Goal: Use online tool/utility: Utilize a website feature to perform a specific function

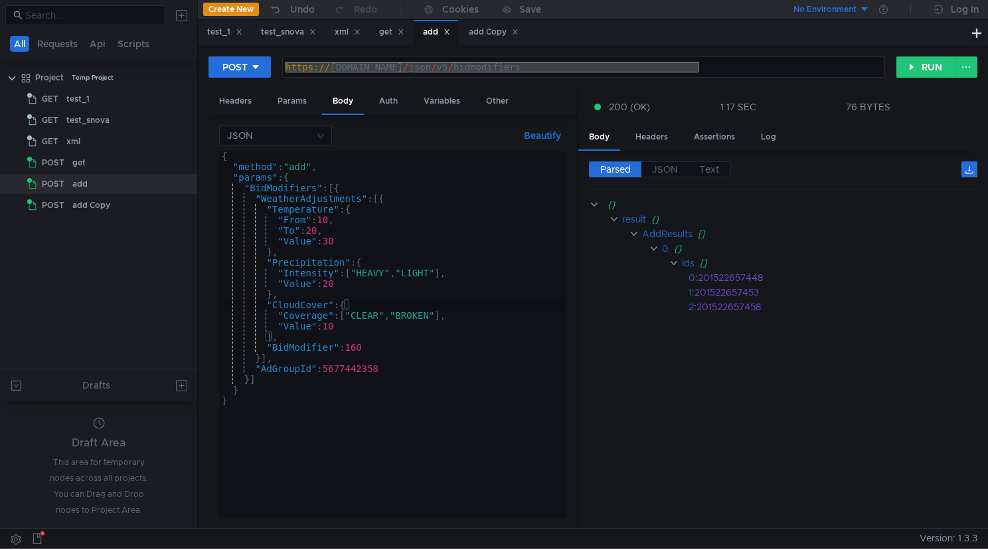
click at [388, 283] on div "{ "method" : "add" , "params" : { "BidModifiers" : [{ "WeatherAdjustments" : [{…" at bounding box center [392, 345] width 346 height 388
type textarea "} }"
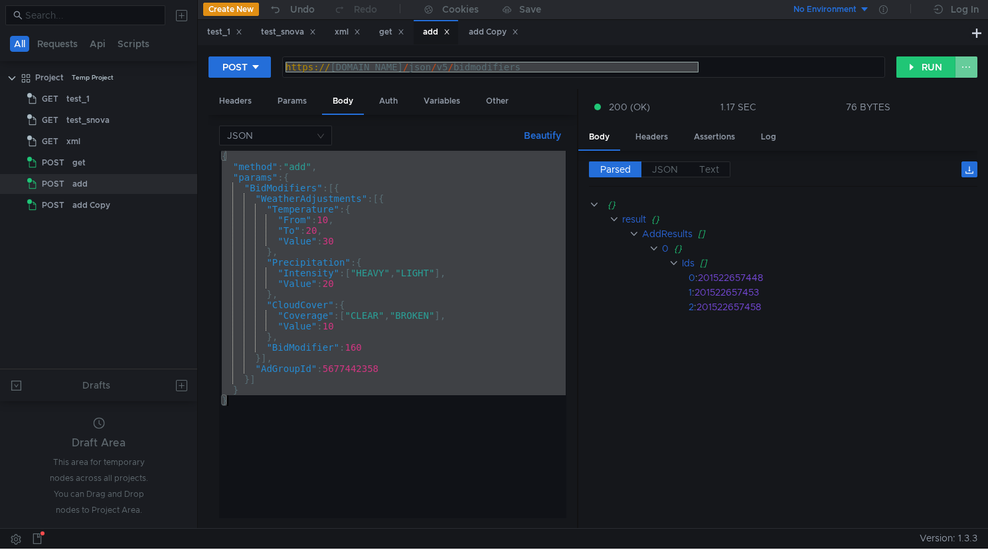
click at [968, 66] on button at bounding box center [966, 66] width 23 height 21
click at [968, 67] on div at bounding box center [494, 275] width 988 height 550
click at [497, 111] on div "Other" at bounding box center [497, 101] width 44 height 25
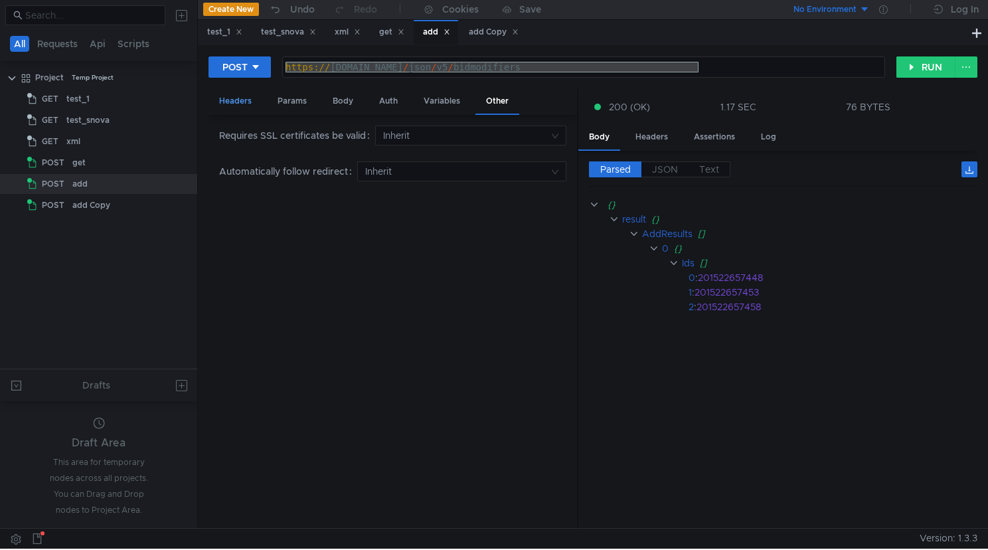
click at [236, 100] on div "Headers" at bounding box center [235, 101] width 54 height 25
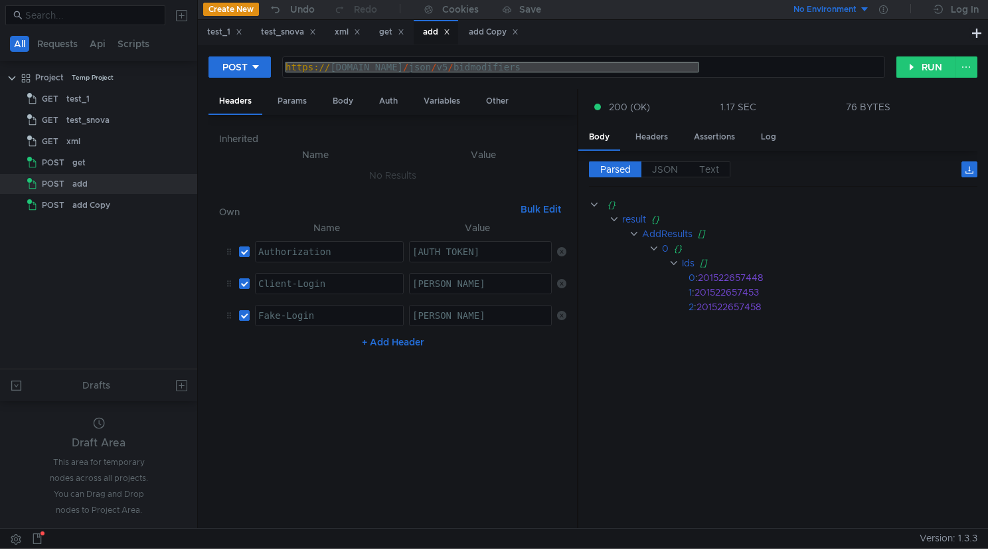
click at [864, 10] on button "No Environment" at bounding box center [823, 9] width 92 height 21
click at [903, 29] on div at bounding box center [494, 275] width 988 height 550
click at [720, 132] on div "Assertions" at bounding box center [714, 137] width 62 height 25
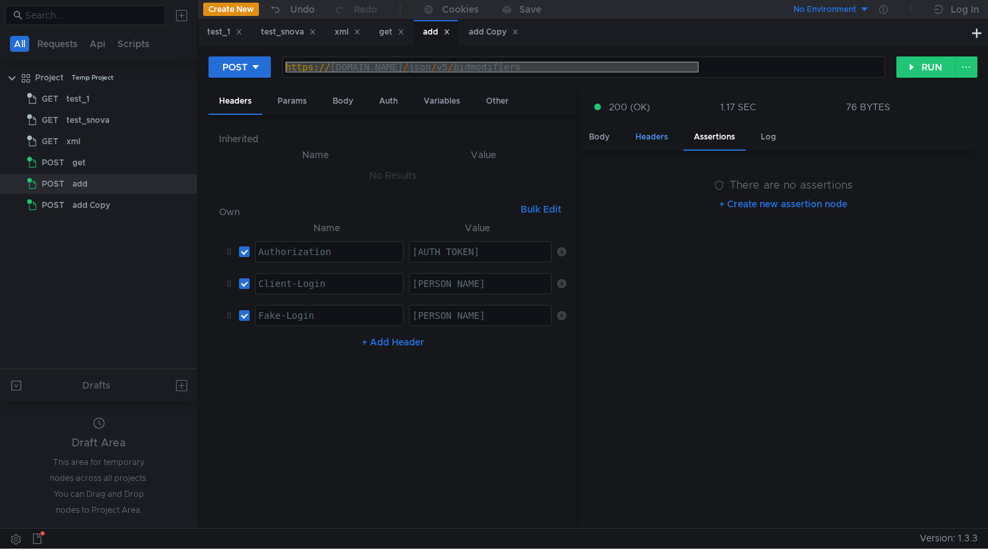
click at [647, 137] on div "Headers" at bounding box center [652, 137] width 54 height 25
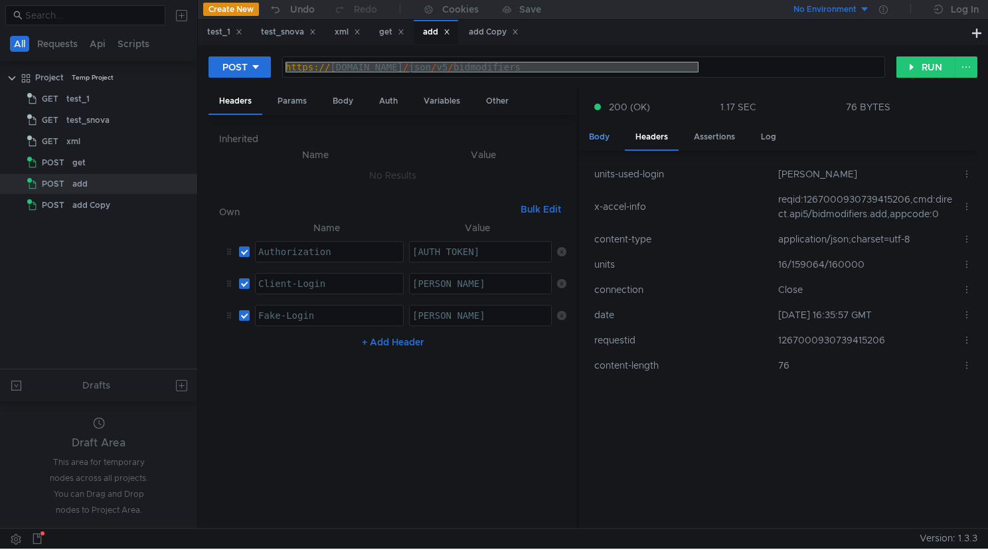
click at [611, 135] on div "Body" at bounding box center [599, 137] width 42 height 25
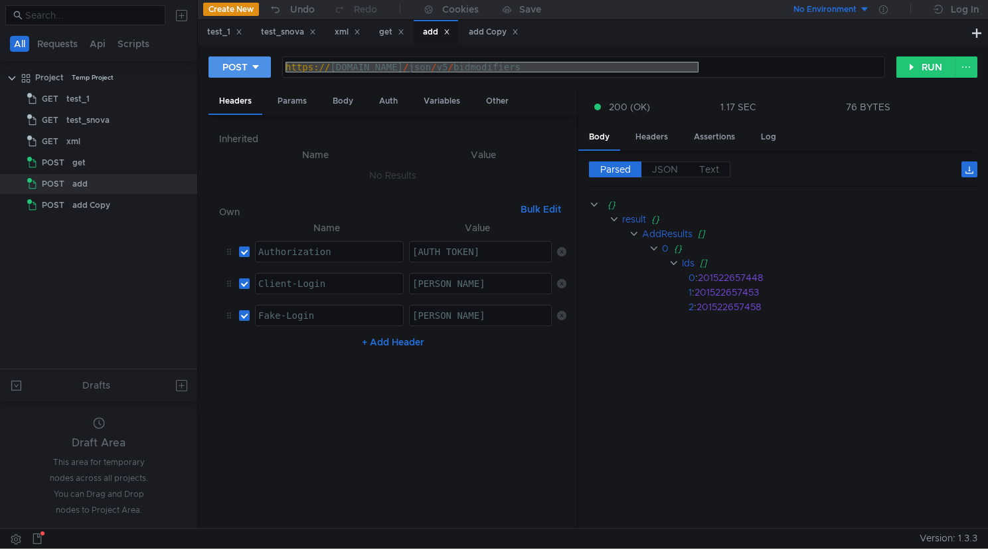
click at [262, 71] on button "POST" at bounding box center [239, 66] width 62 height 21
click at [323, 85] on div at bounding box center [494, 275] width 988 height 550
click at [962, 68] on button at bounding box center [966, 66] width 23 height 21
click at [963, 64] on div at bounding box center [494, 275] width 988 height 550
click at [963, 64] on button at bounding box center [966, 66] width 23 height 21
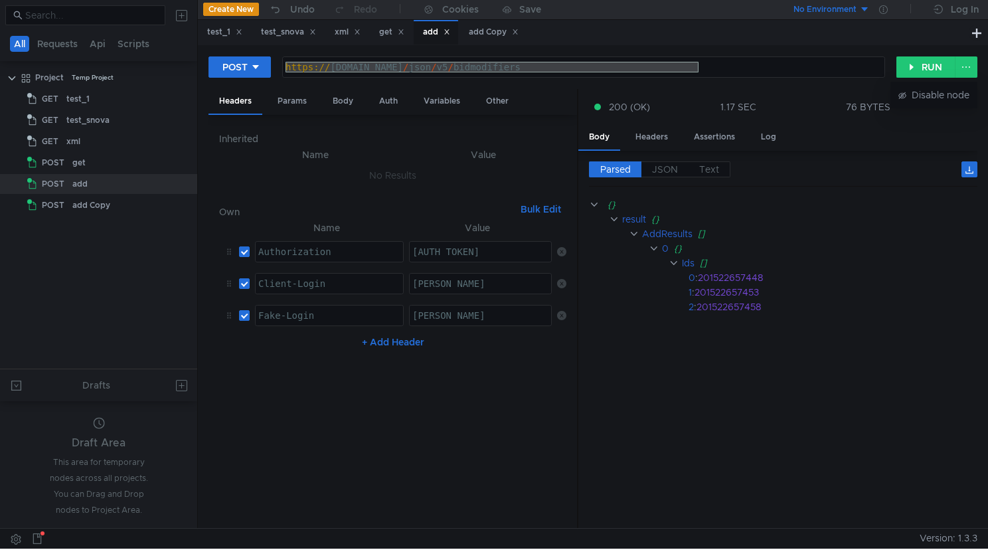
click at [339, 106] on div at bounding box center [494, 275] width 988 height 550
click at [343, 102] on div "Body" at bounding box center [343, 101] width 42 height 25
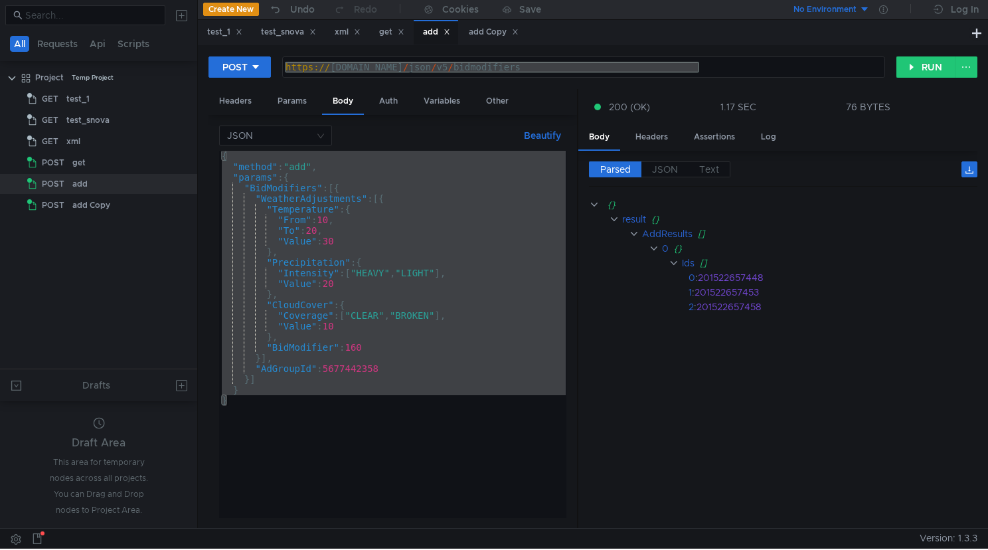
click at [364, 278] on div "{ "method" : "add" , "params" : { "BidModifiers" : [{ "WeatherAdjustments" : [{…" at bounding box center [392, 345] width 346 height 388
drag, startPoint x: 240, startPoint y: 408, endPoint x: 177, endPoint y: 137, distance: 278.1
click at [177, 137] on as-split "All Requests Api Scripts Project Temp Project GET test_1 GET test_snova GET xml…" at bounding box center [494, 263] width 988 height 529
type textarea "{ "method": "add","
click at [462, 70] on div "https:// pr-ice21zeo-9430226.api.beta.direct.yandex.ru / json / v5 / bidmodifie…" at bounding box center [583, 78] width 601 height 32
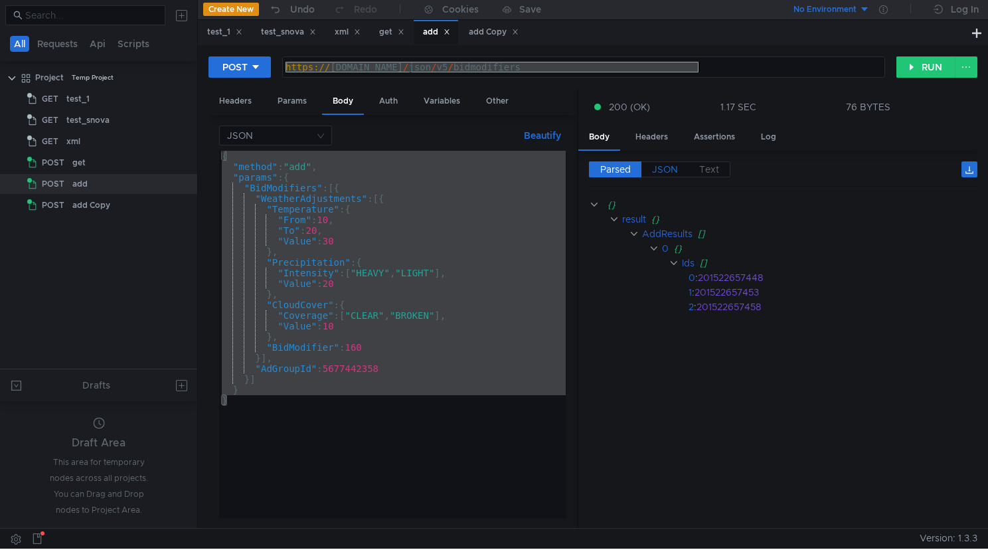
click at [662, 169] on span "JSON" at bounding box center [665, 169] width 26 height 12
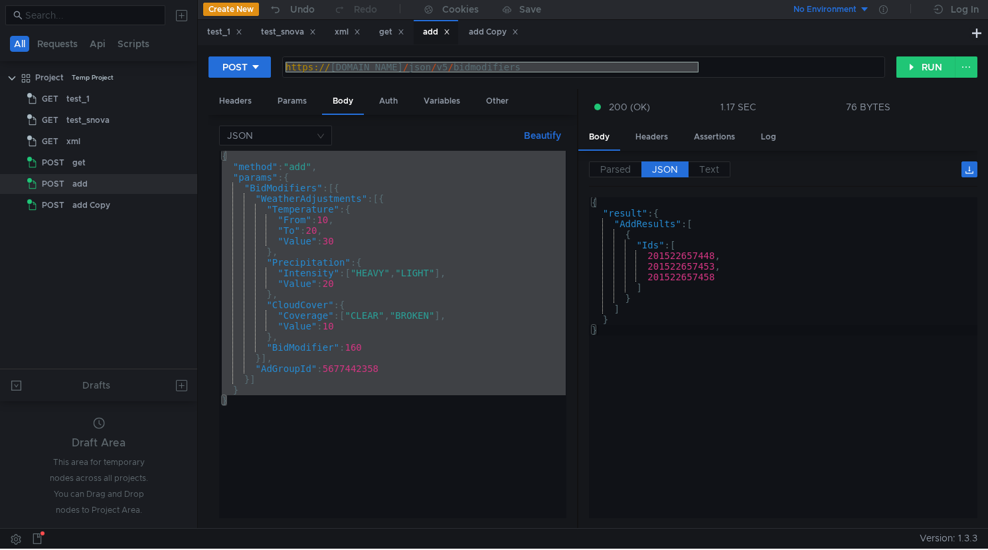
click at [725, 291] on div "{ "result" : { "AddResults" : [ { "Ids" : [ 201522657448 , 201522657453 , 20152…" at bounding box center [783, 368] width 388 height 342
type textarea "} }"
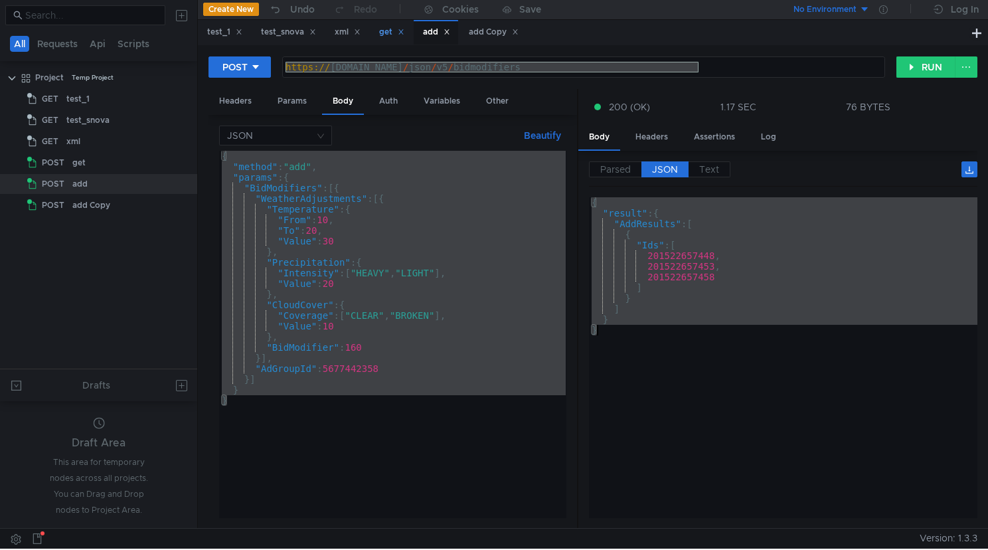
click at [396, 31] on div "get" at bounding box center [391, 32] width 25 height 14
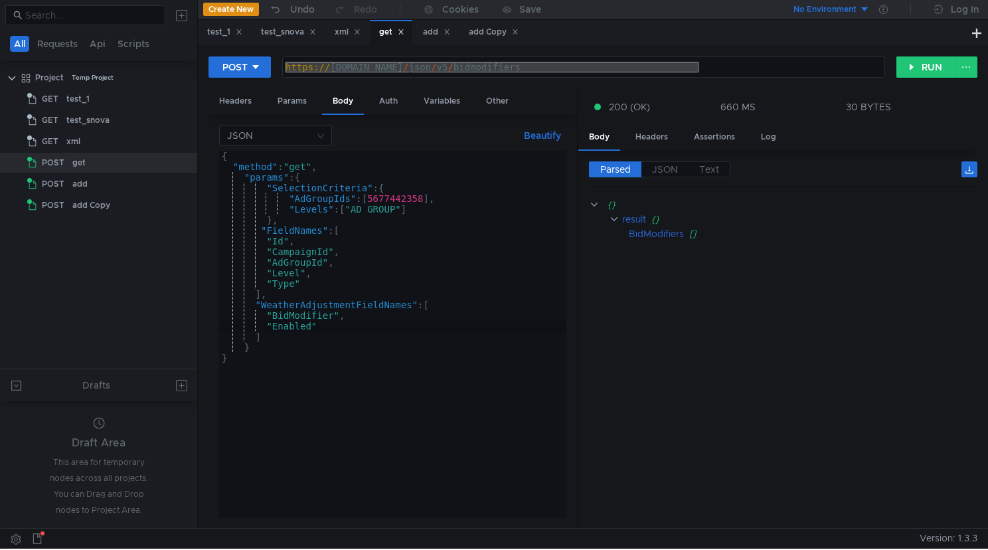
click at [385, 214] on div "{ "method" : "get" , "params" : { "SelectionCriteria" : { "AdGroupIds" : [ 5677…" at bounding box center [392, 345] width 346 height 388
click at [439, 294] on div "{ "method" : "get" , "params" : { "SelectionCriteria" : { "AdGroupIds" : [ 5677…" at bounding box center [392, 345] width 346 height 388
type textarea "} }"
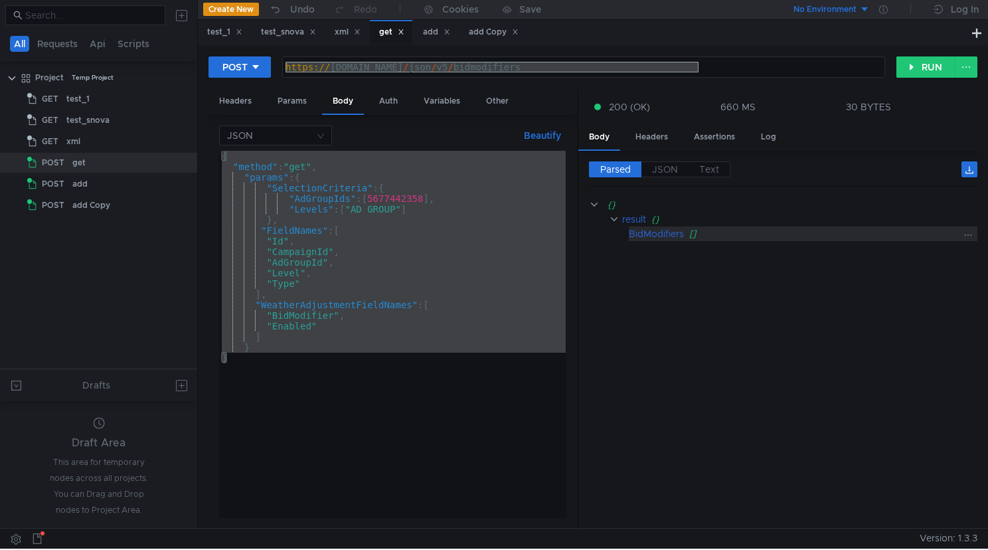
click at [704, 238] on div "[]" at bounding box center [825, 233] width 273 height 15
click at [663, 169] on span "JSON" at bounding box center [665, 169] width 26 height 12
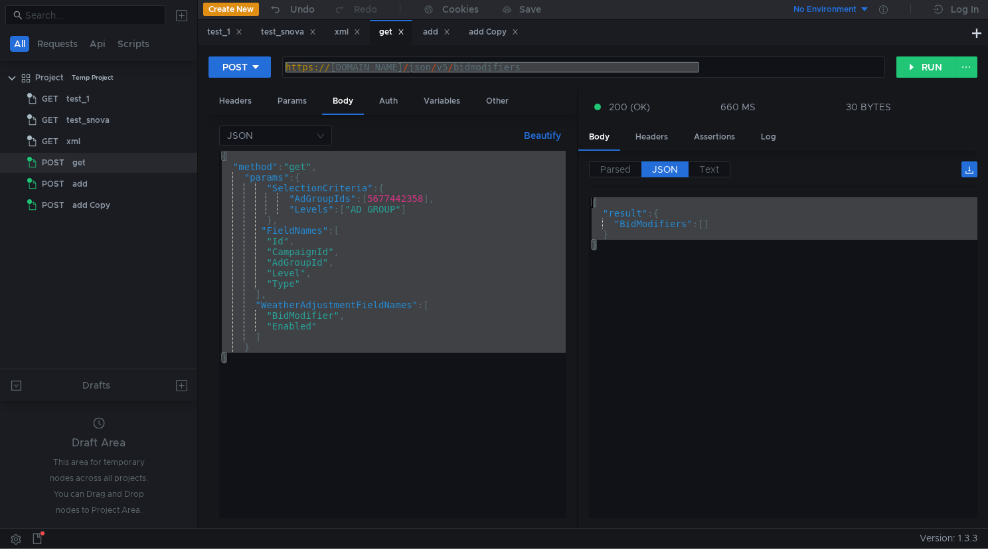
drag, startPoint x: 631, startPoint y: 259, endPoint x: 584, endPoint y: 200, distance: 74.6
click at [584, 200] on div "Parsed JSON Text {} result {} BidModifiers [] } { "result" : { "BidModifiers" :…" at bounding box center [777, 340] width 399 height 378
type textarea "{ "result": {"
click at [440, 29] on div "add" at bounding box center [436, 32] width 27 height 14
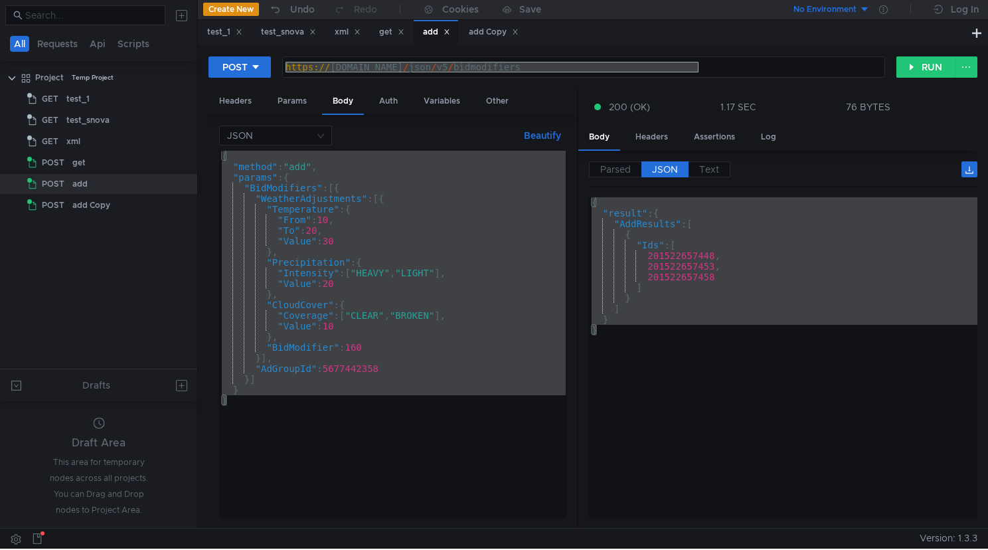
click at [631, 380] on div "{ "result" : { "AddResults" : [ { "Ids" : [ 201522657448 , 201522657453 , 20152…" at bounding box center [783, 368] width 388 height 342
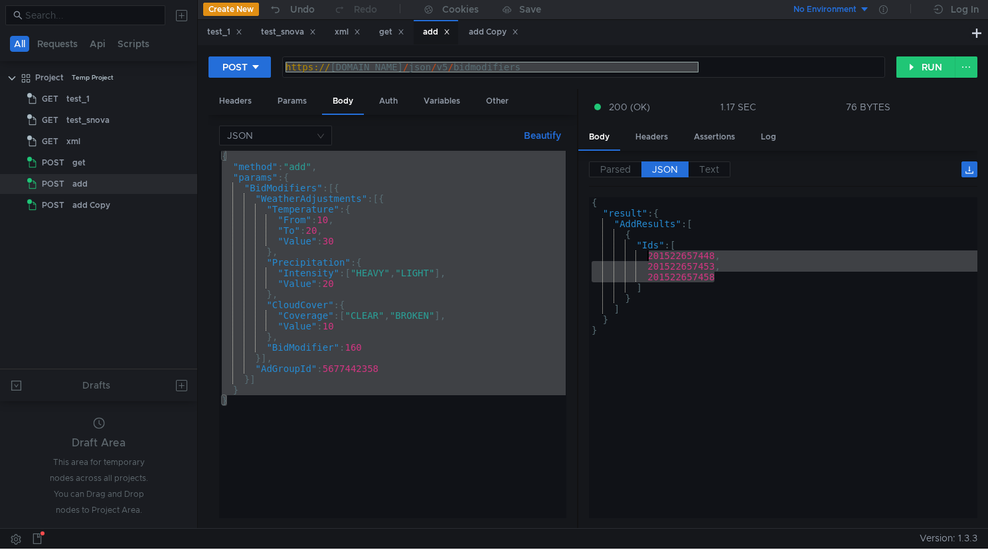
drag, startPoint x: 718, startPoint y: 278, endPoint x: 645, endPoint y: 257, distance: 75.4
click at [645, 257] on div "{ "result" : { "AddResults" : [ { "Ids" : [ 201522657448 , 201522657453 , 20152…" at bounding box center [783, 368] width 388 height 342
type textarea "201522657448, 201522657453,"
click at [390, 29] on div "get" at bounding box center [391, 32] width 25 height 14
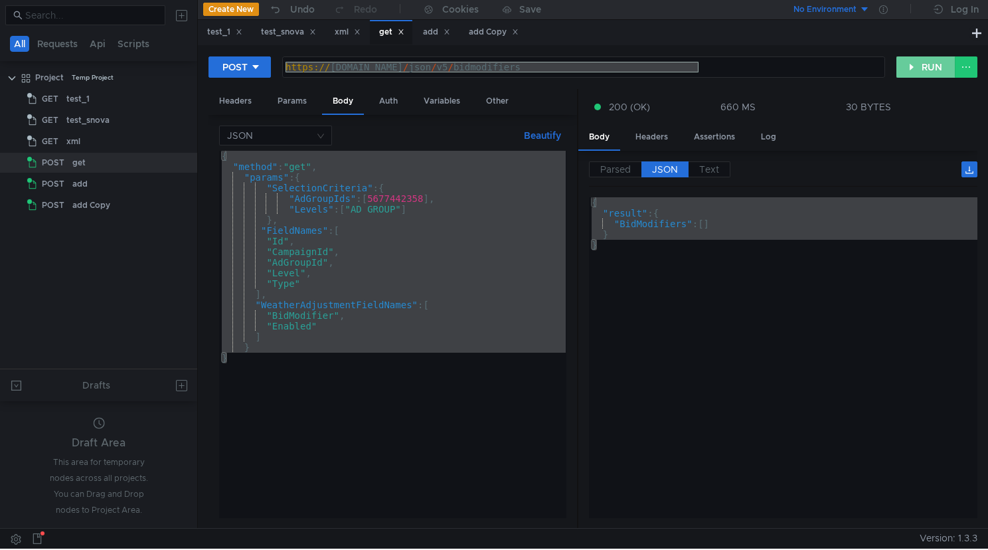
click at [925, 72] on button "RUN" at bounding box center [925, 66] width 59 height 21
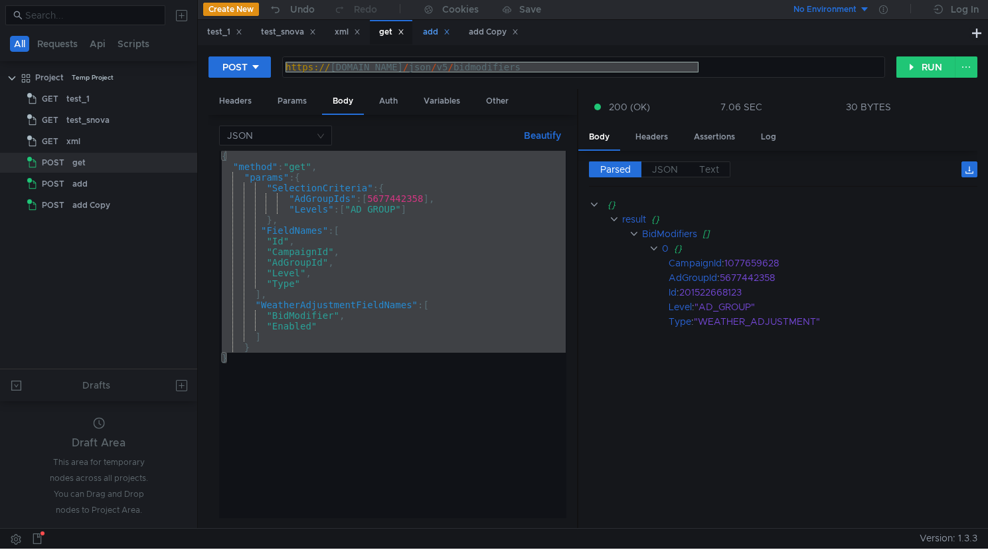
click at [439, 37] on div "add" at bounding box center [436, 32] width 27 height 14
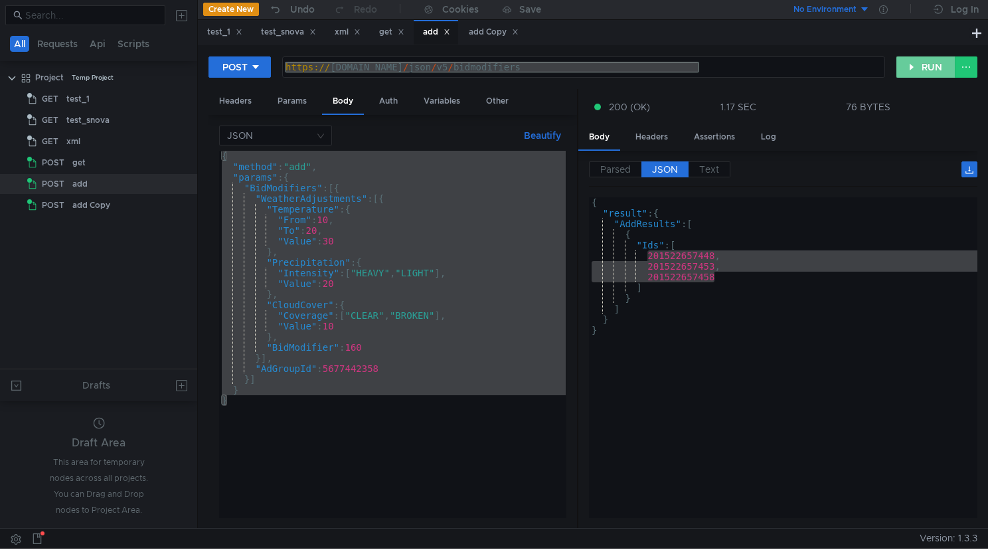
click at [915, 66] on button "RUN" at bounding box center [925, 66] width 59 height 21
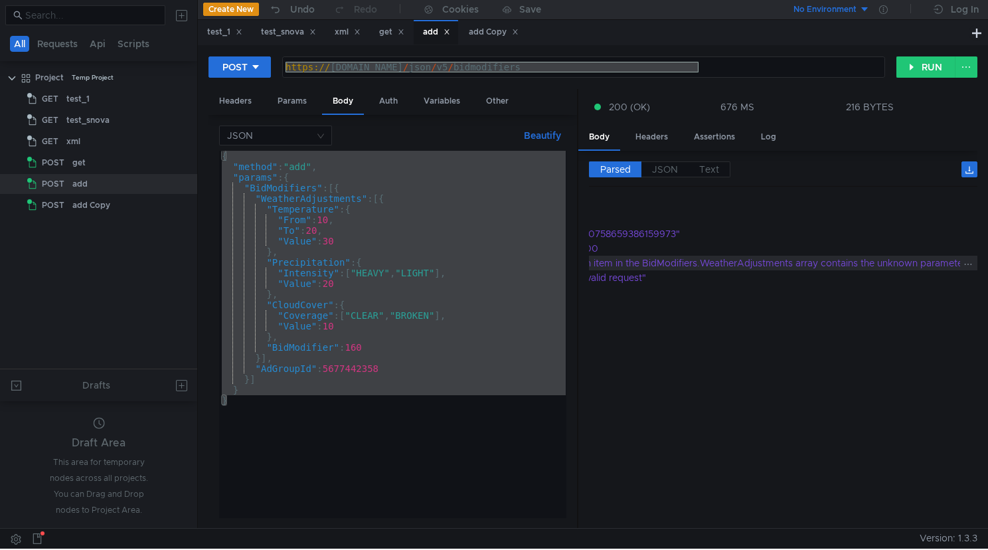
scroll to position [0, 112]
click at [369, 281] on div "{ "method" : "add" , "params" : { "BidModifiers" : [{ "WeatherAdjustments" : [{…" at bounding box center [392, 345] width 346 height 388
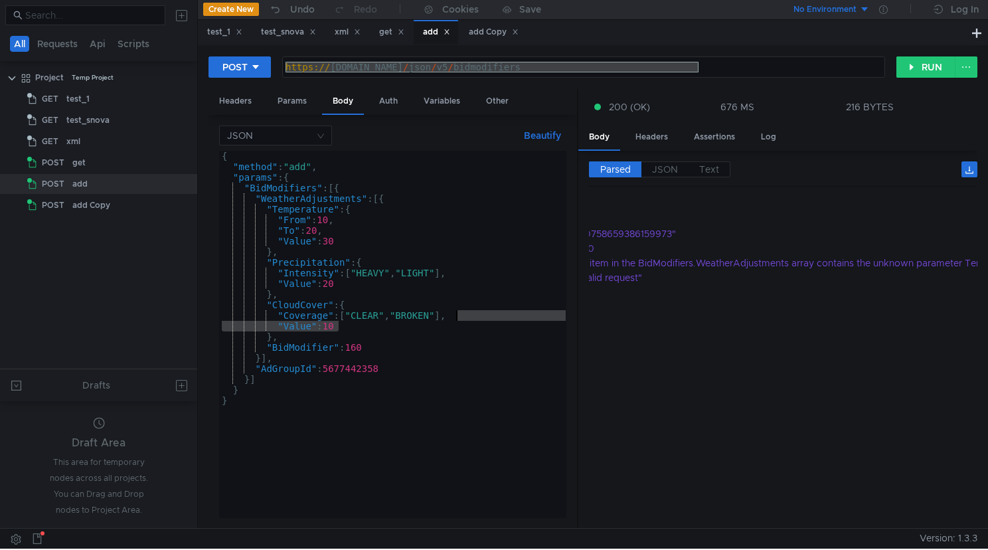
drag, startPoint x: 395, startPoint y: 325, endPoint x: 454, endPoint y: 318, distance: 59.5
click at [454, 318] on div "{ "method" : "add" , "params" : { "BidModifiers" : [{ "WeatherAdjustments" : [{…" at bounding box center [392, 345] width 346 height 388
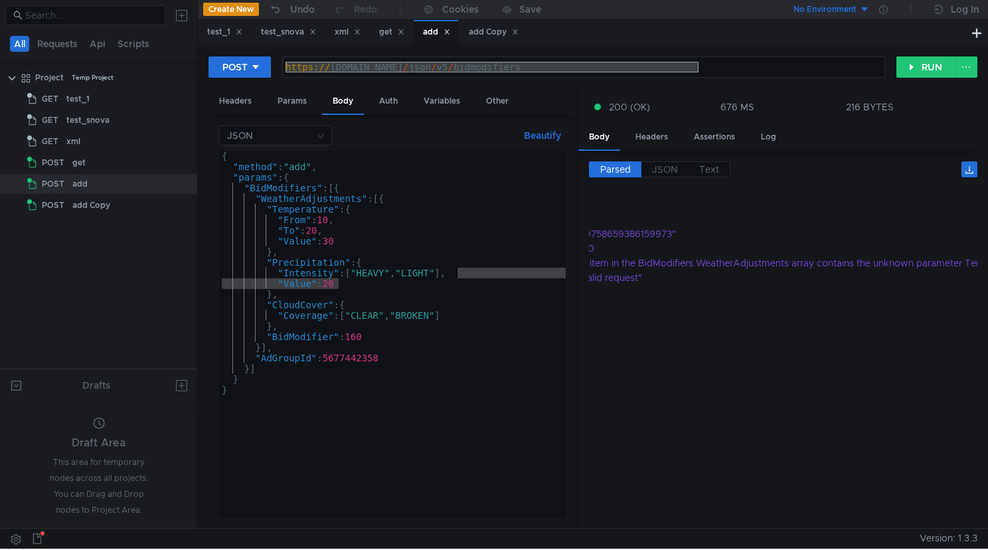
drag, startPoint x: 391, startPoint y: 288, endPoint x: 456, endPoint y: 273, distance: 66.7
click at [456, 273] on div "{ "method" : "add" , "params" : { "BidModifiers" : [{ "WeatherAdjustments" : [{…" at bounding box center [392, 345] width 346 height 388
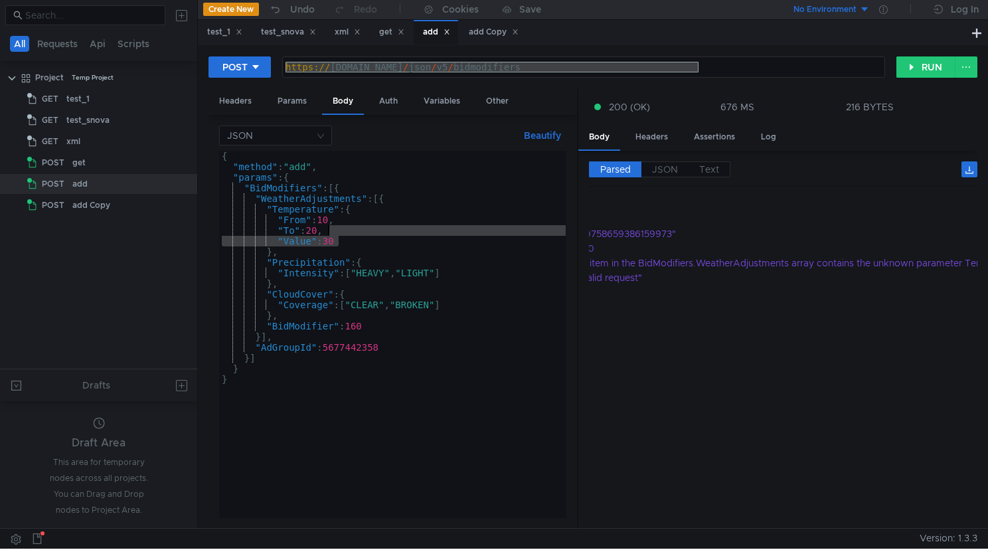
drag, startPoint x: 347, startPoint y: 238, endPoint x: 325, endPoint y: 230, distance: 23.3
click at [325, 230] on div "{ "method" : "add" , "params" : { "BidModifiers" : [{ "WeatherAdjustments" : [{…" at bounding box center [392, 345] width 346 height 388
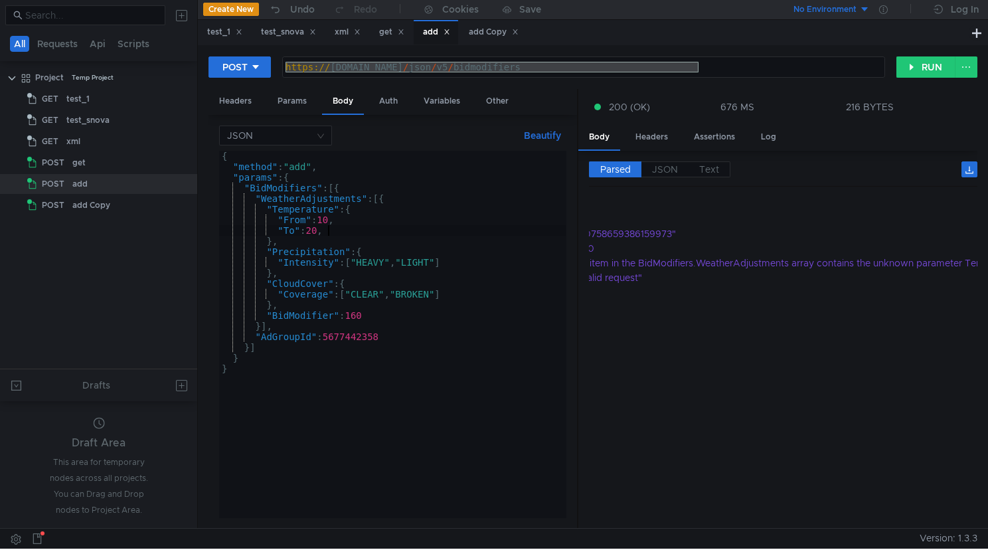
type textarea ""To": 20"
click at [920, 64] on button "RUN" at bounding box center [925, 66] width 59 height 21
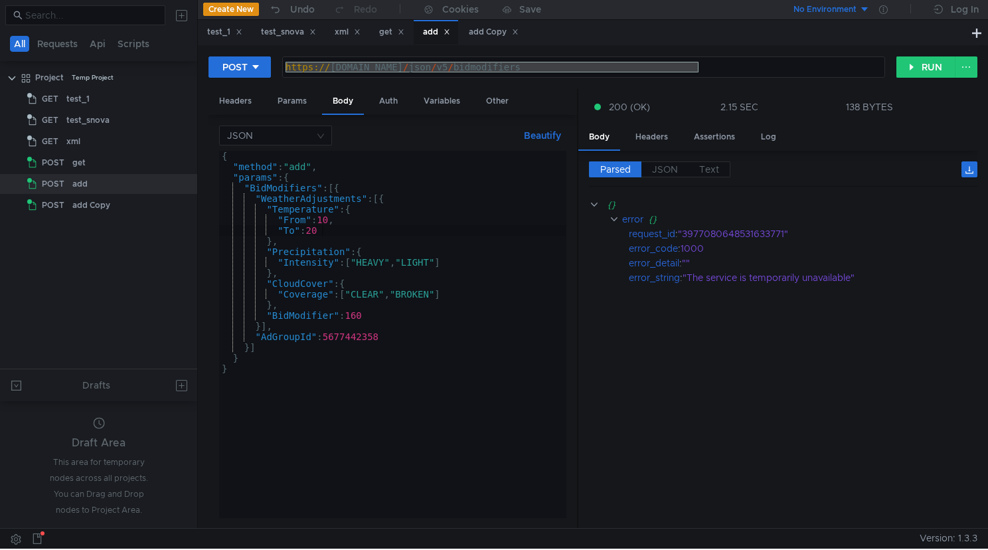
scroll to position [0, 0]
click at [389, 37] on div "get" at bounding box center [391, 32] width 25 height 14
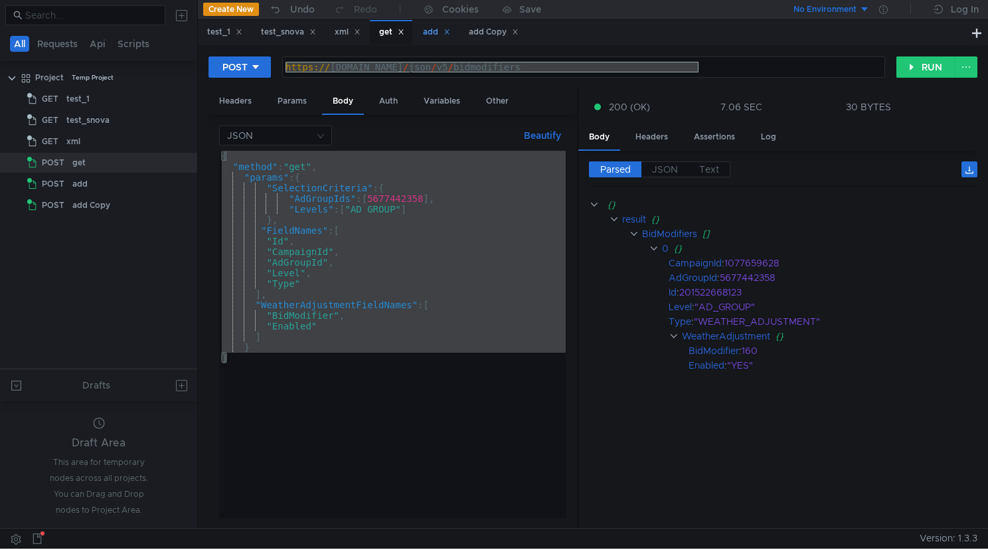
click at [438, 36] on div "add" at bounding box center [436, 32] width 27 height 14
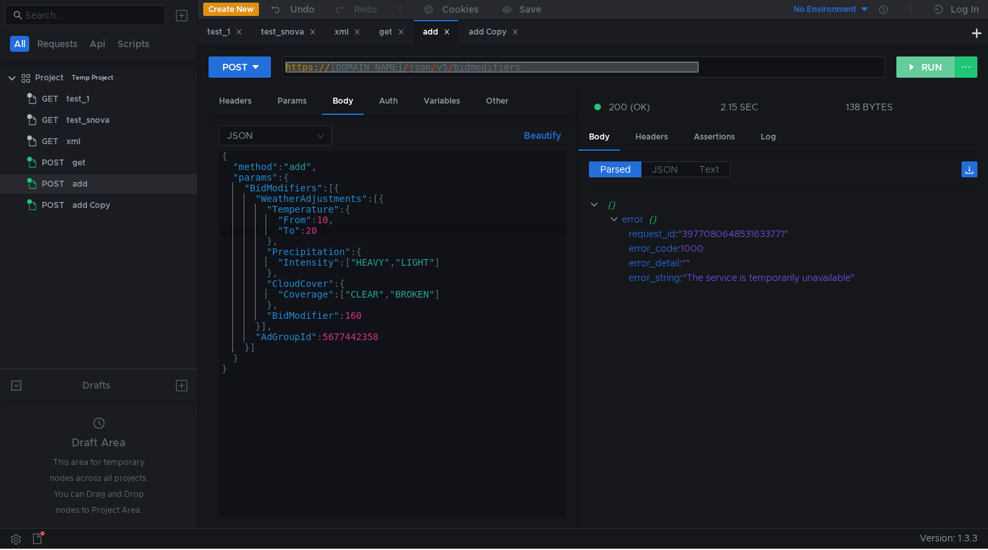
click at [920, 71] on button "RUN" at bounding box center [925, 66] width 59 height 21
click at [771, 139] on div "Log" at bounding box center [768, 137] width 37 height 25
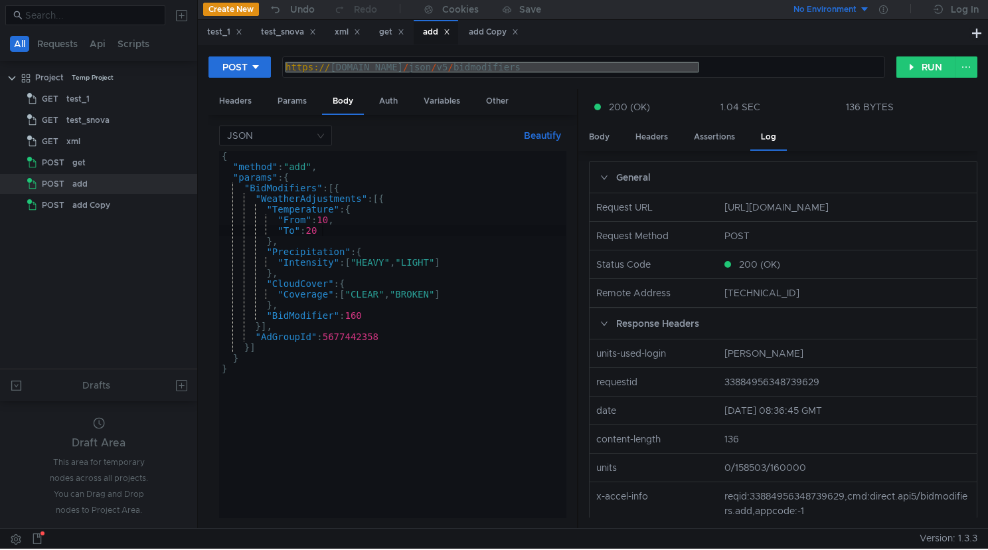
click at [779, 389] on nz-col "33884956348739629" at bounding box center [847, 381] width 256 height 15
copy nz-col "33884956348739629"
click at [599, 134] on div "Body" at bounding box center [599, 137] width 42 height 25
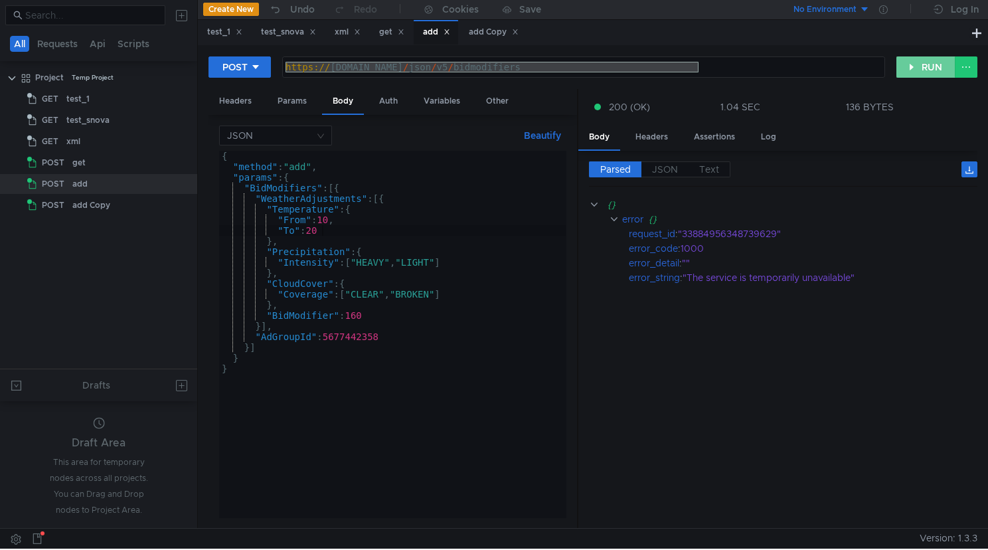
click at [933, 64] on button "RUN" at bounding box center [925, 66] width 59 height 21
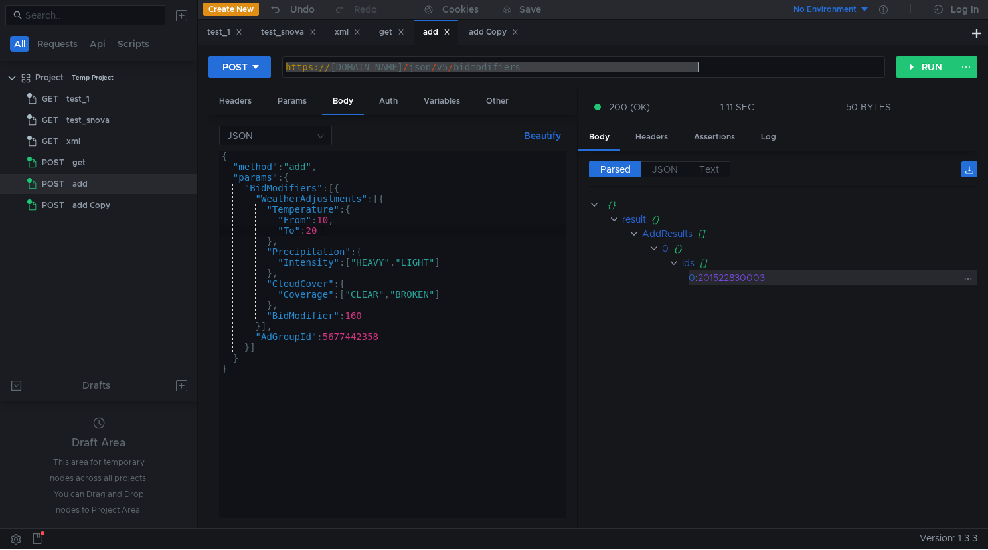
click at [724, 275] on div "201522830003" at bounding box center [829, 277] width 262 height 15
copy div "201522830003"
click at [390, 35] on div "get" at bounding box center [391, 32] width 25 height 14
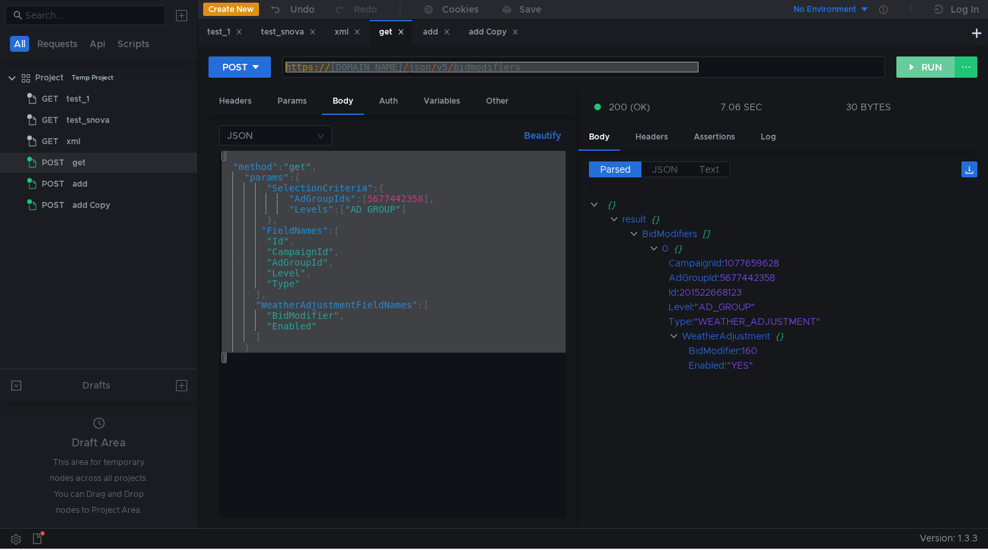
click at [924, 64] on button "RUN" at bounding box center [925, 66] width 59 height 21
click at [914, 62] on button "RUN" at bounding box center [925, 66] width 59 height 21
click at [672, 170] on span "JSON" at bounding box center [665, 169] width 26 height 12
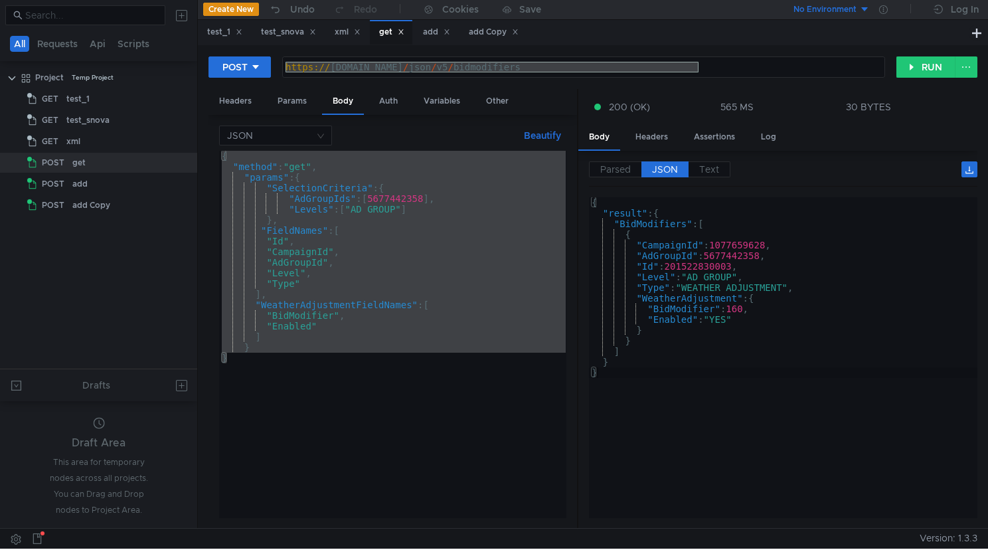
click at [789, 275] on div "{ "result" : { "BidModifiers" : [ { "CampaignId" : 1077659628 , "AdGroupId" : 5…" at bounding box center [783, 368] width 388 height 342
type textarea "} }"
